Goal: Information Seeking & Learning: Learn about a topic

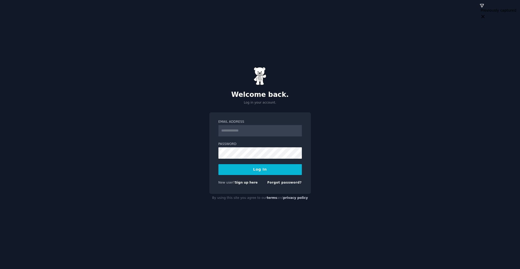
click at [0, 269] on com-1password-button at bounding box center [0, 269] width 0 height 0
type input "**********"
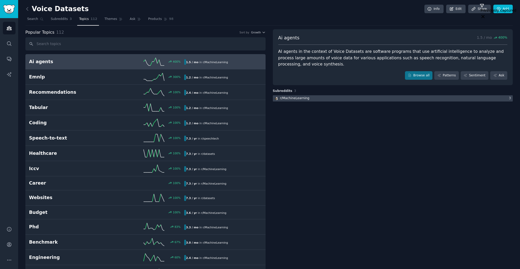
click at [453, 97] on div at bounding box center [393, 98] width 240 height 6
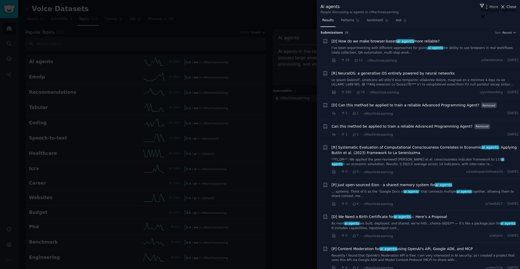
click at [511, 7] on span "Close" at bounding box center [511, 6] width 10 height 5
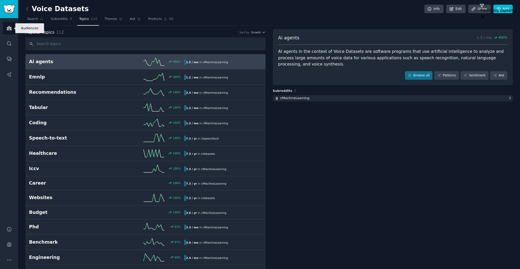
click at [10, 26] on icon "Sidebar" at bounding box center [8, 27] width 5 height 5
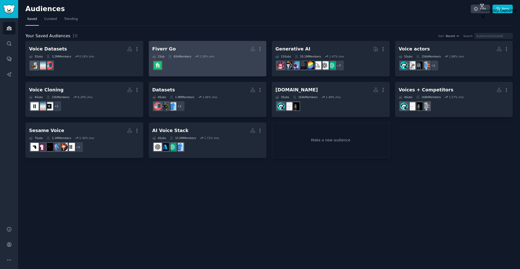
click at [207, 47] on h2 "Fiverr Go More" at bounding box center [207, 49] width 111 height 9
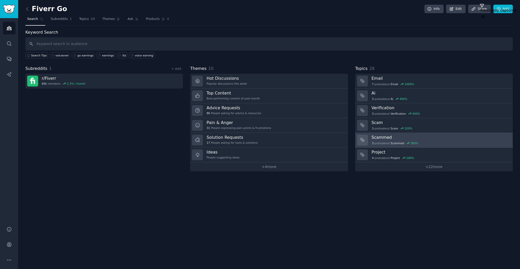
click at [392, 139] on h3 "Scammed" at bounding box center [439, 137] width 137 height 5
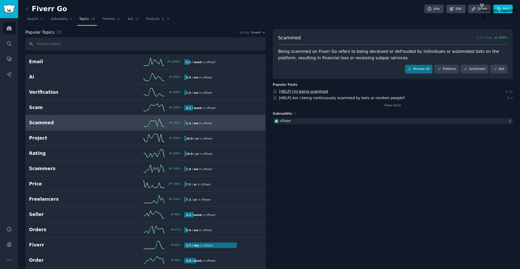
click at [304, 92] on link "[HELP] I'm being scammed" at bounding box center [303, 91] width 49 height 4
